Goal: Use online tool/utility: Use online tool/utility

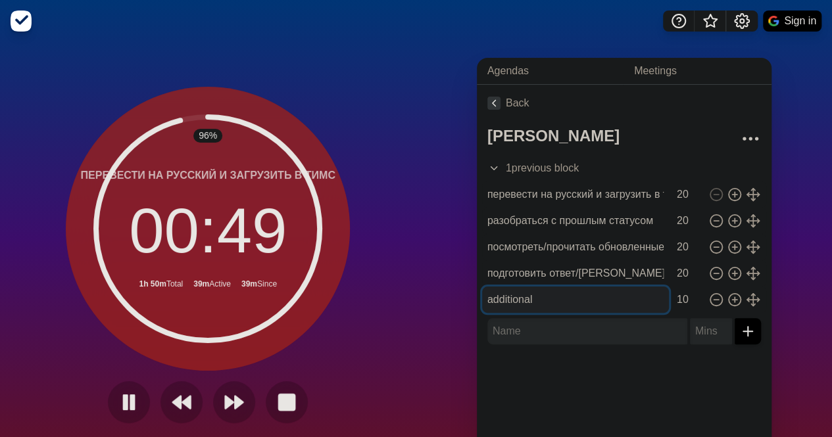
click at [570, 303] on input "additional" at bounding box center [575, 300] width 187 height 26
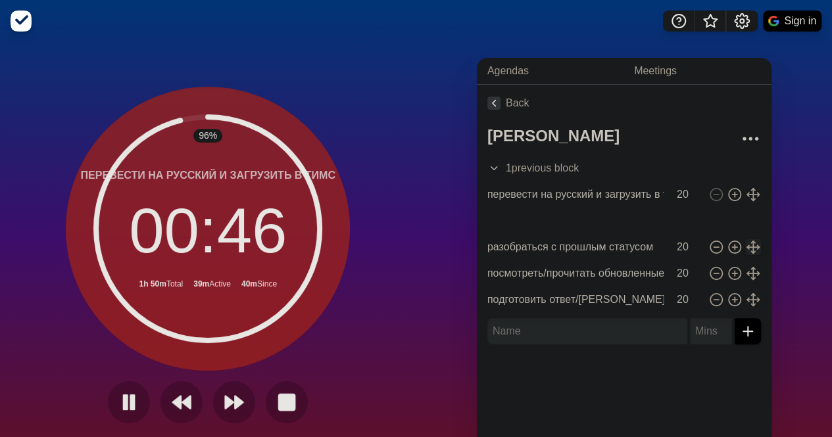
type input "additional"
type input "10"
type input "разобраться с прошлым статусом"
type input "посмотреть/прочитать обновленные программы"
type input "подготовить ответ/[PERSON_NAME] и отправить"
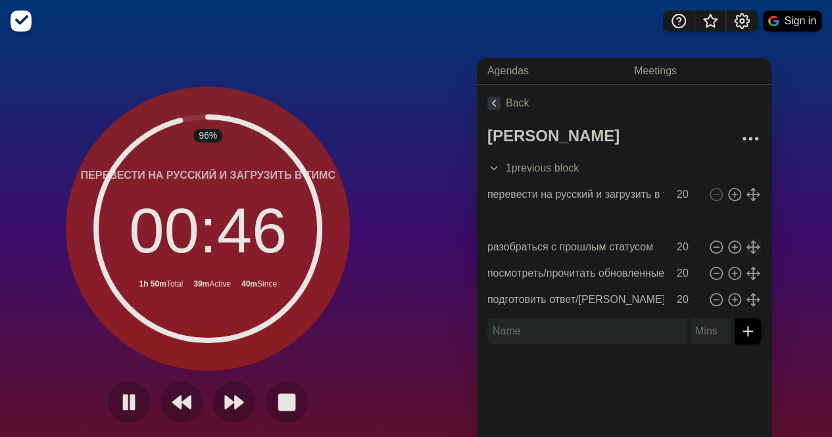
type input "20"
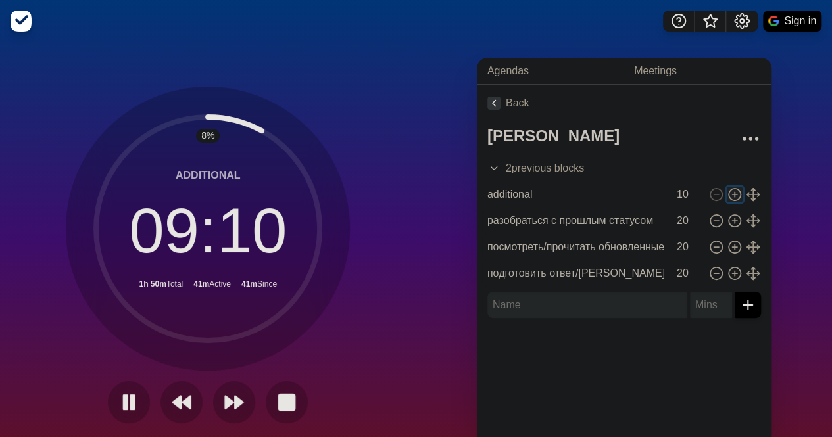
click at [734, 192] on line at bounding box center [734, 194] width 0 height 5
type input "additional"
type input "10"
type input "разобраться с прошлым статусом"
type input "посмотреть/прочитать обновленные программы"
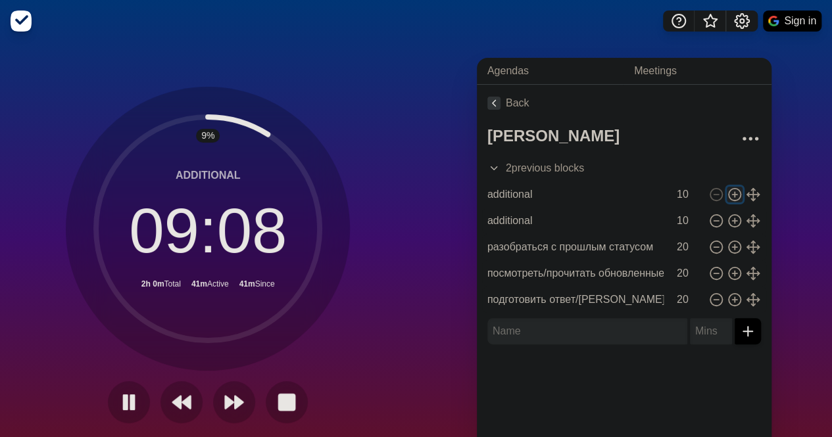
click at [734, 192] on line at bounding box center [734, 194] width 0 height 5
type input "additional"
type input "10"
type input "разобраться с прошлым статусом"
type input "посмотреть/прочитать обновленные программы"
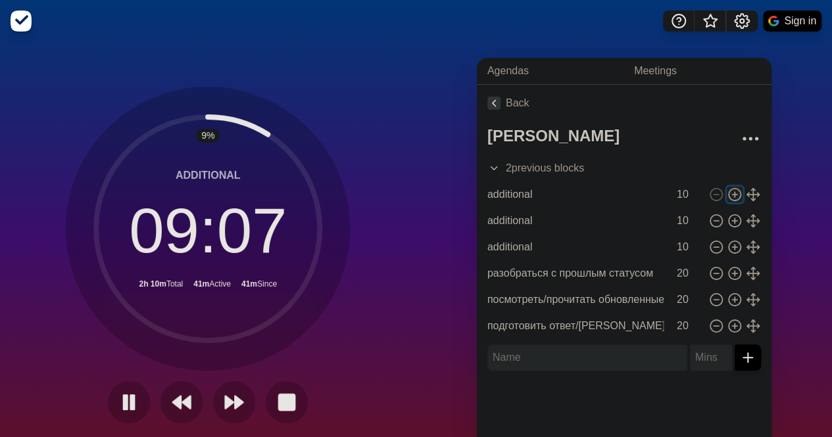
click at [734, 192] on line at bounding box center [734, 194] width 0 height 5
type input "additional"
type input "10"
type input "разобраться с прошлым статусом"
type input "посмотреть/прочитать обновленные программы"
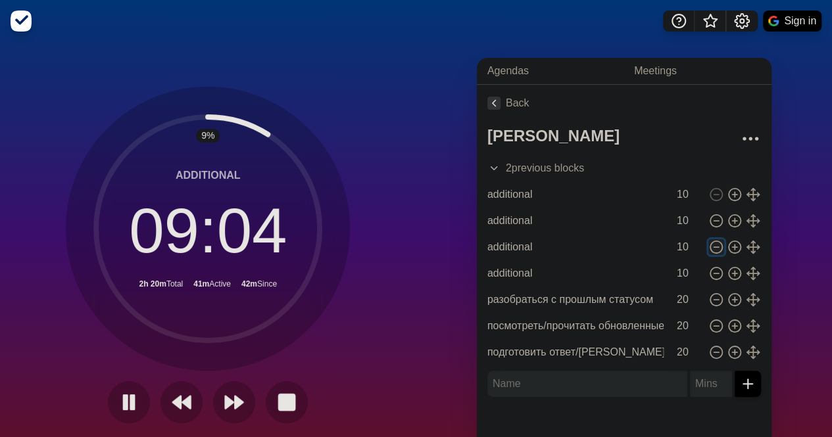
click at [713, 247] on line at bounding box center [715, 247] width 5 height 0
type input "разобраться с прошлым статусом"
type input "20"
type input "посмотреть/прочитать обновленные программы"
type input "подготовить ответ/[PERSON_NAME] и отправить"
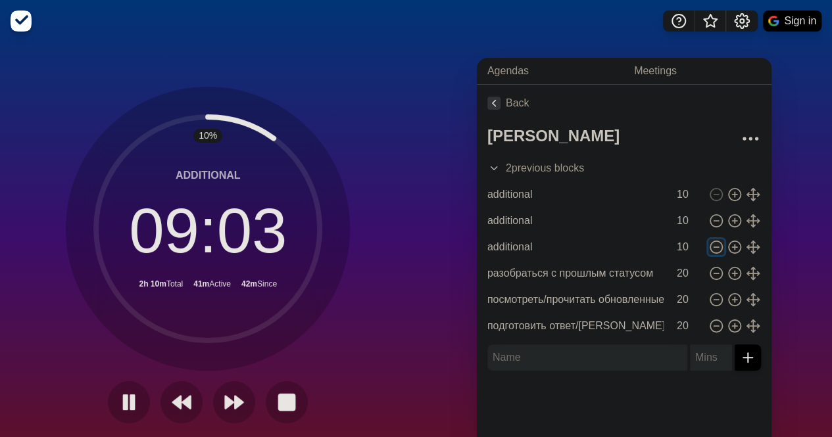
click at [709, 246] on icon at bounding box center [716, 247] width 14 height 14
type input "разобраться с прошлым статусом"
type input "20"
type input "посмотреть/прочитать обновленные программы"
type input "подготовить ответ/[PERSON_NAME] и отправить"
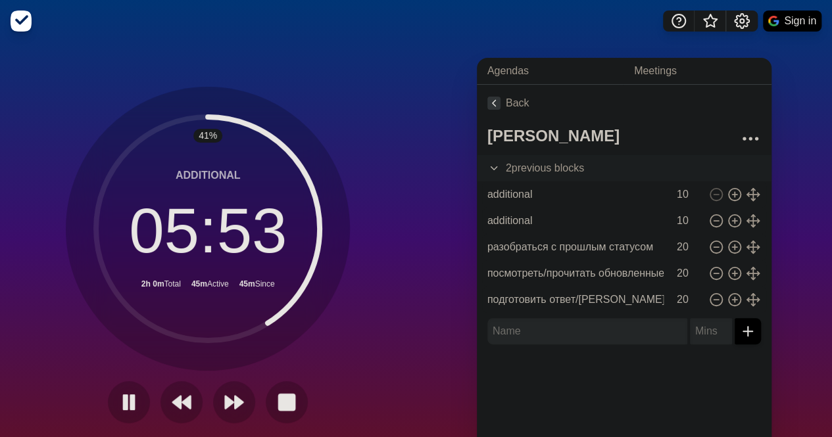
click at [492, 168] on icon at bounding box center [493, 168] width 13 height 13
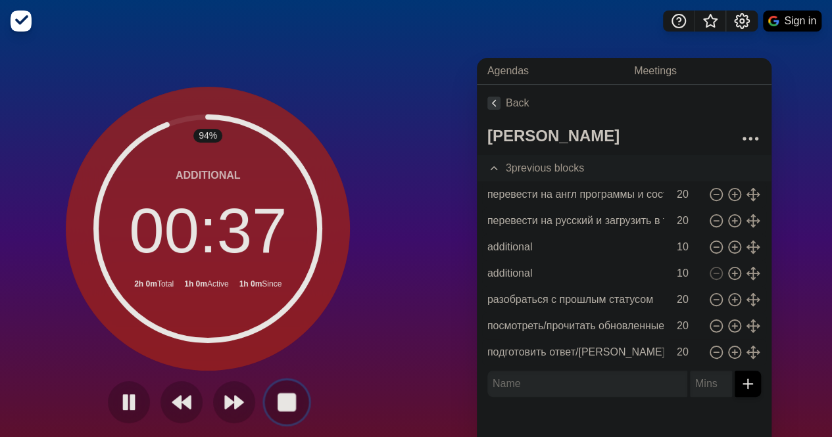
click at [287, 399] on rect at bounding box center [287, 402] width 16 height 16
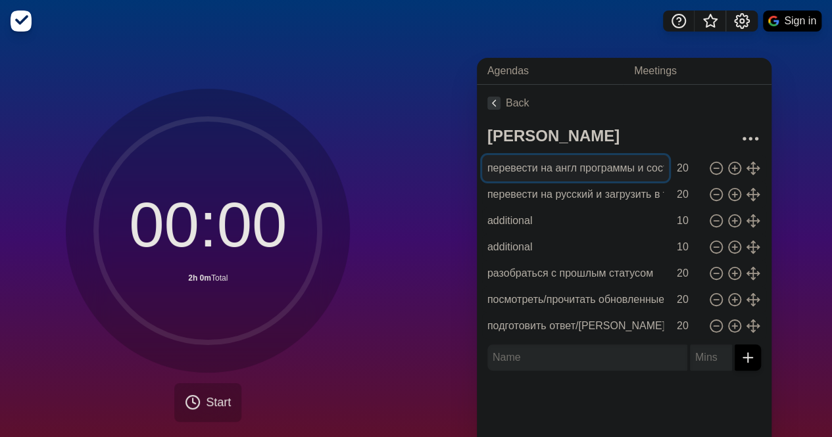
click at [597, 164] on input "перевести на англ программы и составить письмо экорису" at bounding box center [575, 168] width 187 height 26
click at [443, 156] on div "Agendas Meetings Back [PERSON_NAME] перевести на англ программы и составить пис…" at bounding box center [624, 260] width 416 height 436
